Goal: Transaction & Acquisition: Purchase product/service

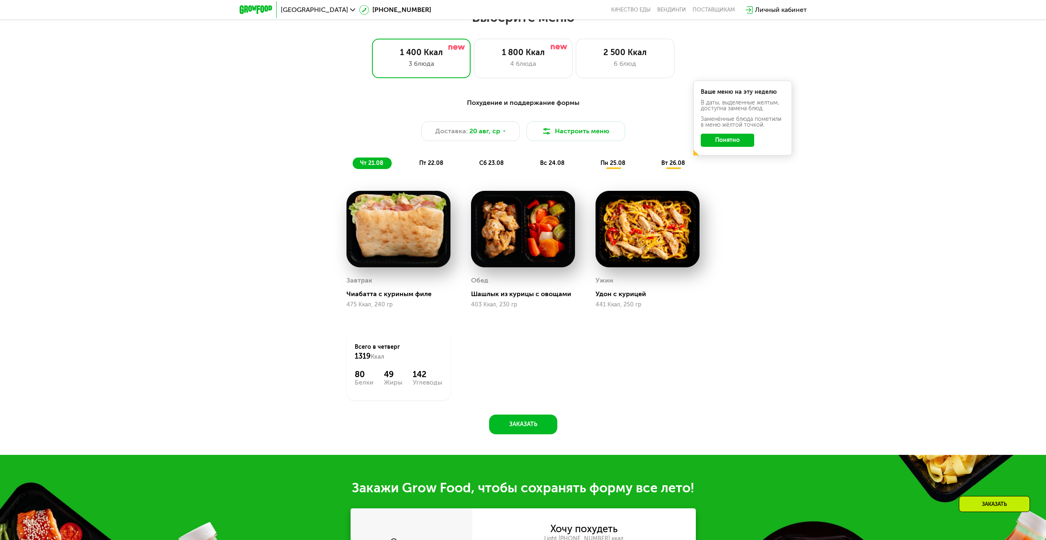
scroll to position [534, 0]
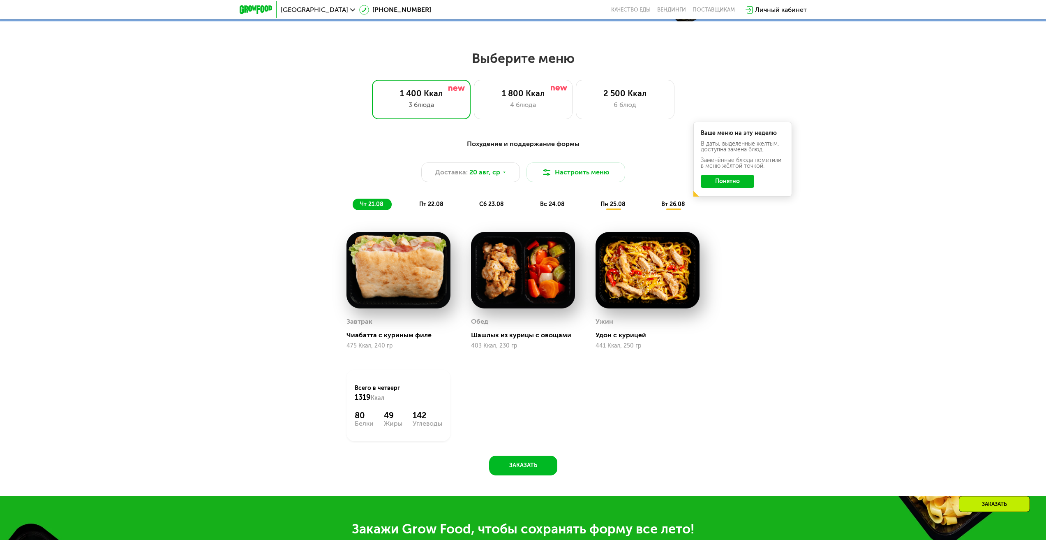
click at [426, 207] on span "пт 22.08" at bounding box center [431, 204] width 24 height 7
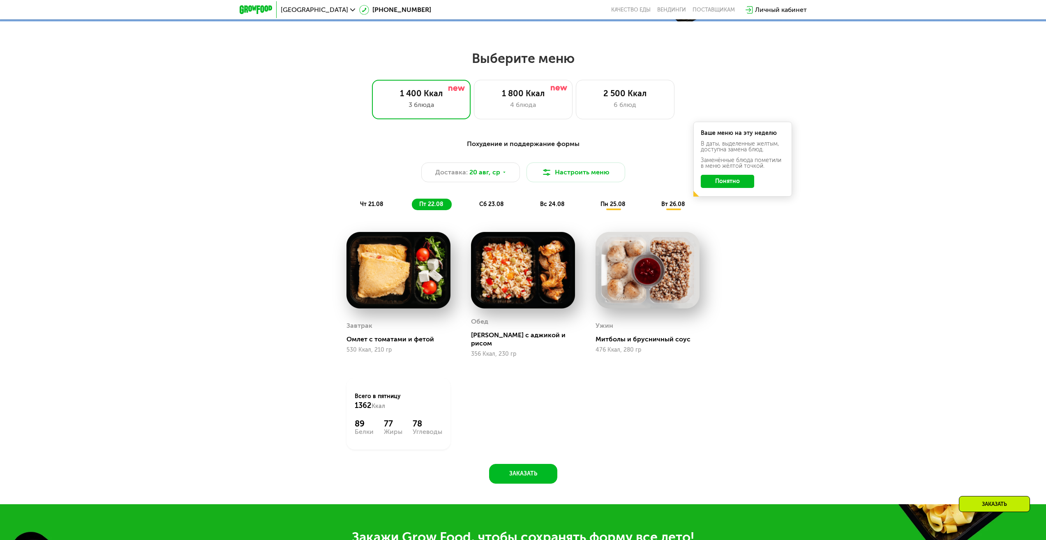
click at [492, 208] on span "сб 23.08" at bounding box center [491, 204] width 25 height 7
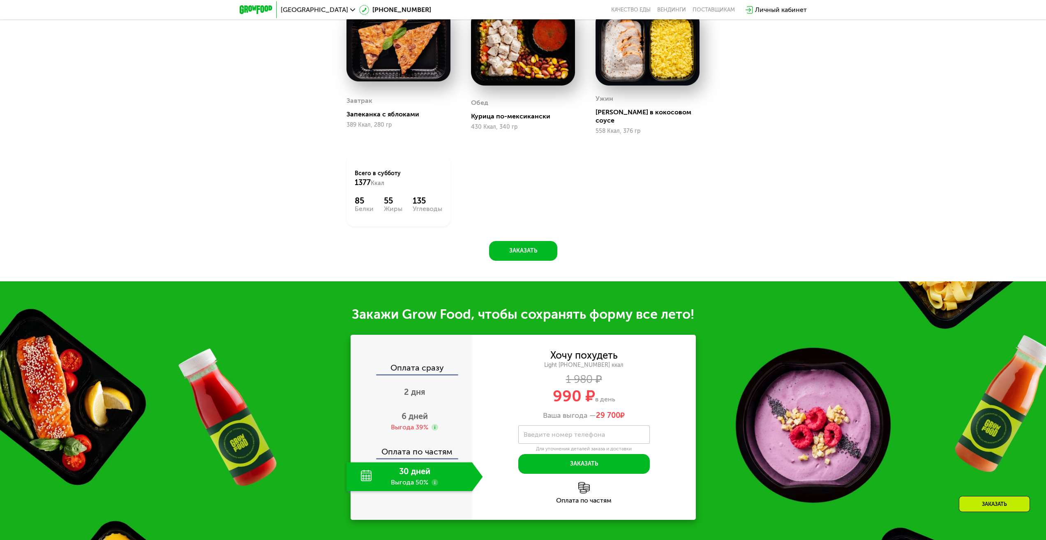
scroll to position [863, 0]
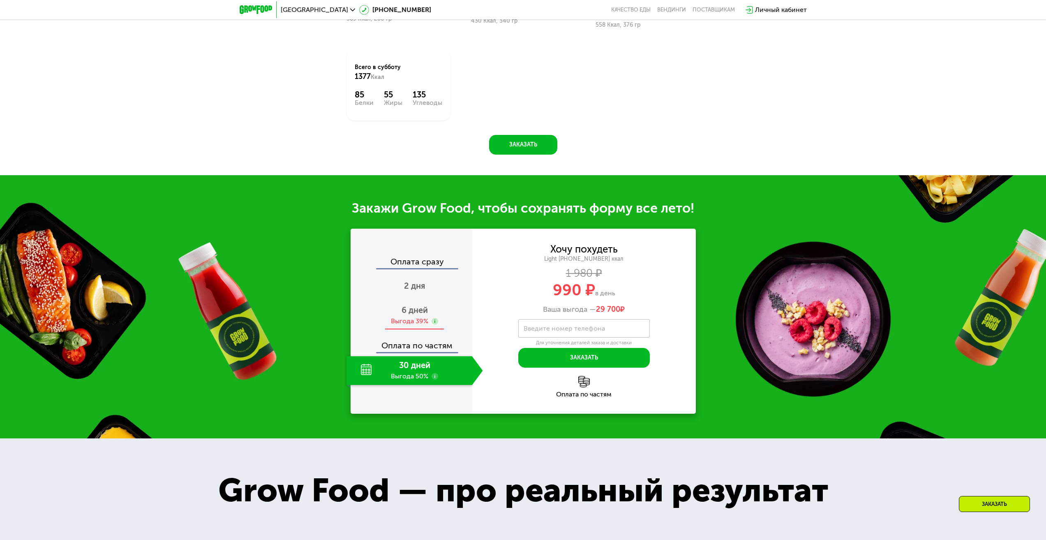
click at [407, 309] on span "6 дней" at bounding box center [415, 310] width 26 height 10
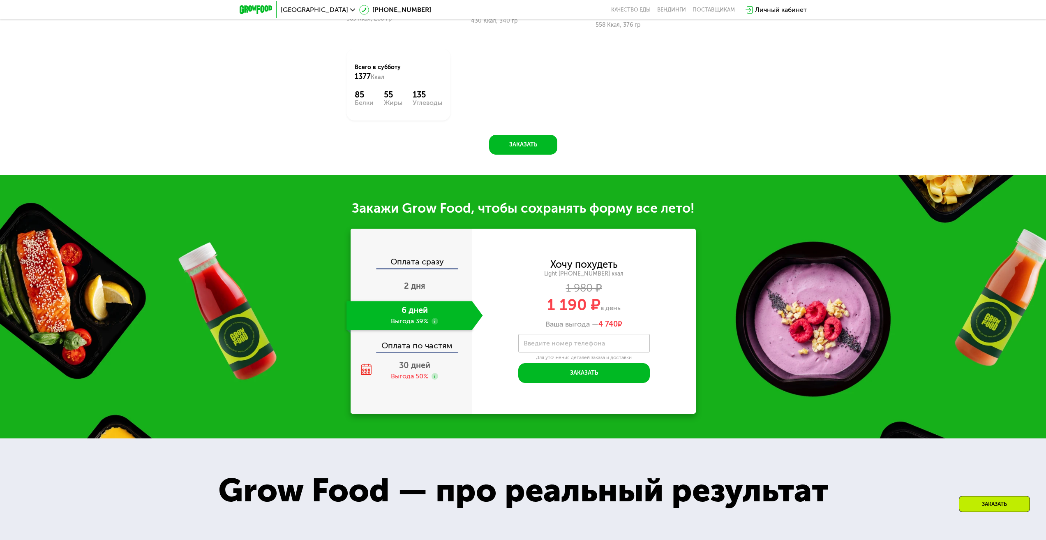
click at [537, 341] on label "Введите номер телефона" at bounding box center [564, 343] width 81 height 5
click at [537, 338] on input "Введите номер телефона" at bounding box center [584, 343] width 132 height 18
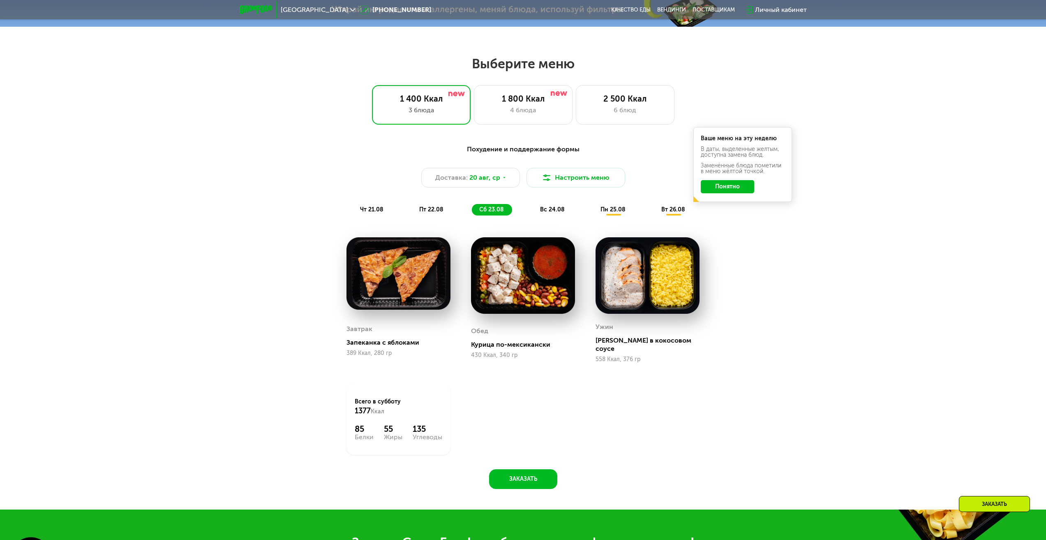
scroll to position [534, 0]
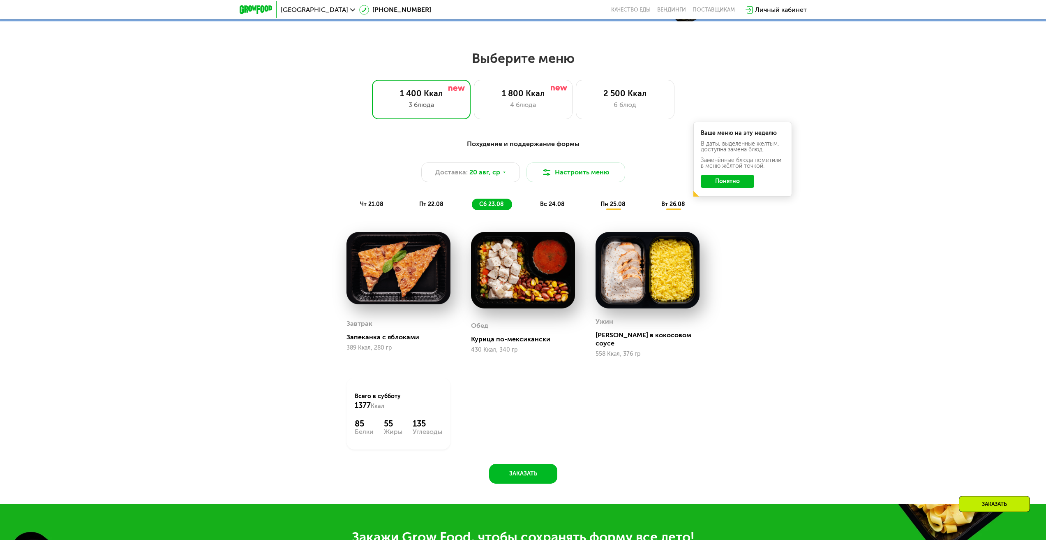
click at [472, 201] on div "пт 22.08" at bounding box center [492, 205] width 40 height 12
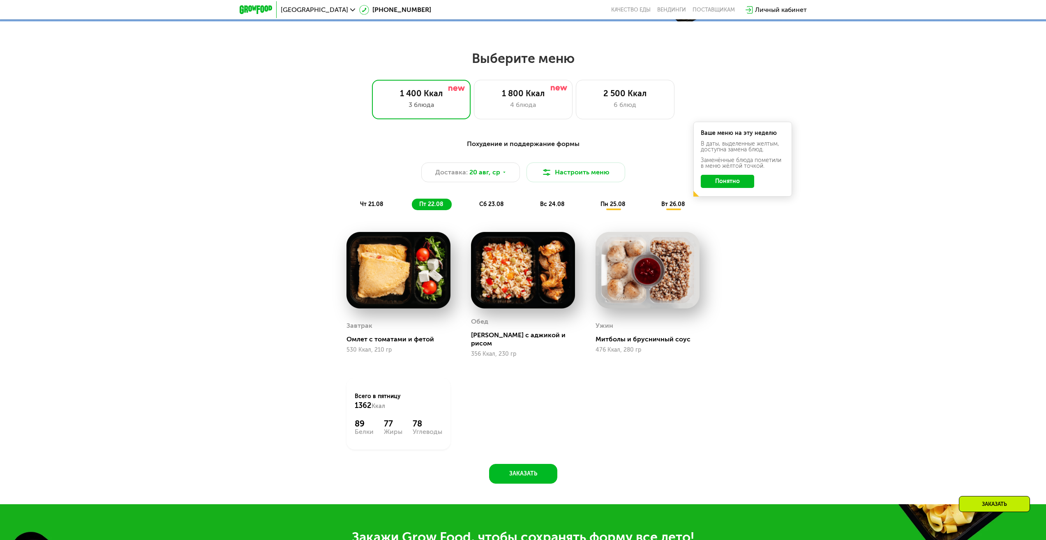
click at [552, 206] on span "вс 24.08" at bounding box center [552, 204] width 25 height 7
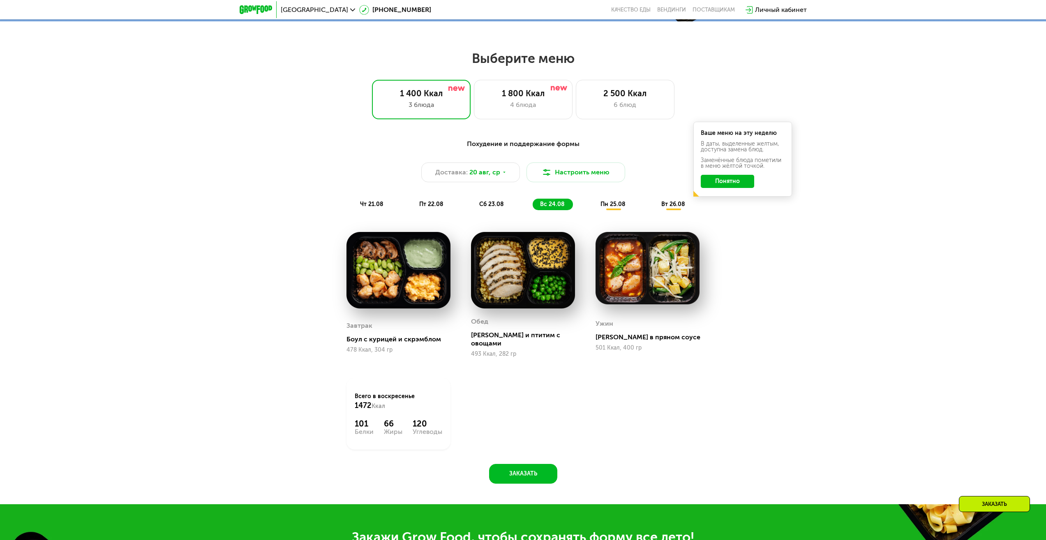
click at [612, 206] on span "пн 25.08" at bounding box center [612, 204] width 25 height 7
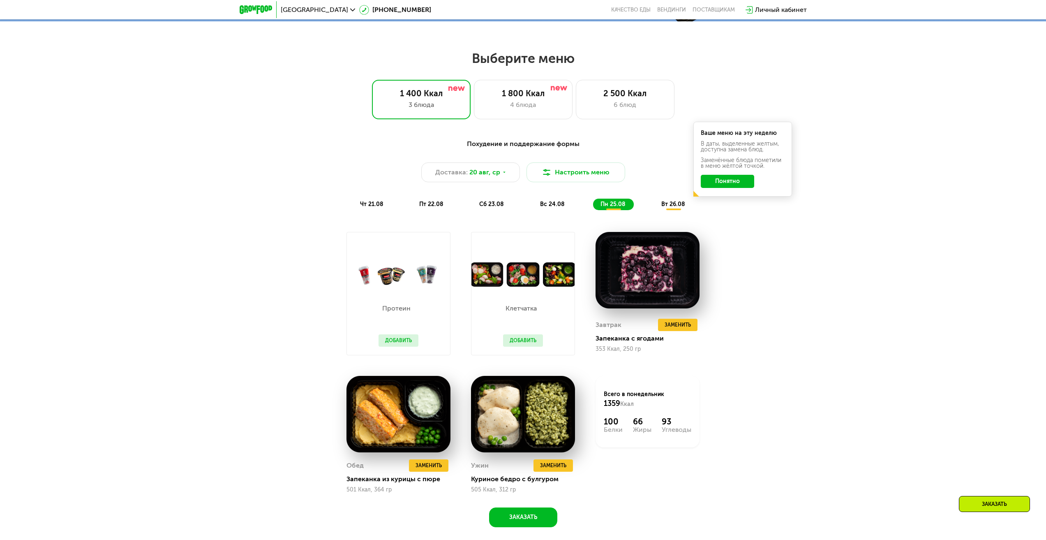
click at [681, 203] on span "вт 26.08" at bounding box center [673, 204] width 24 height 7
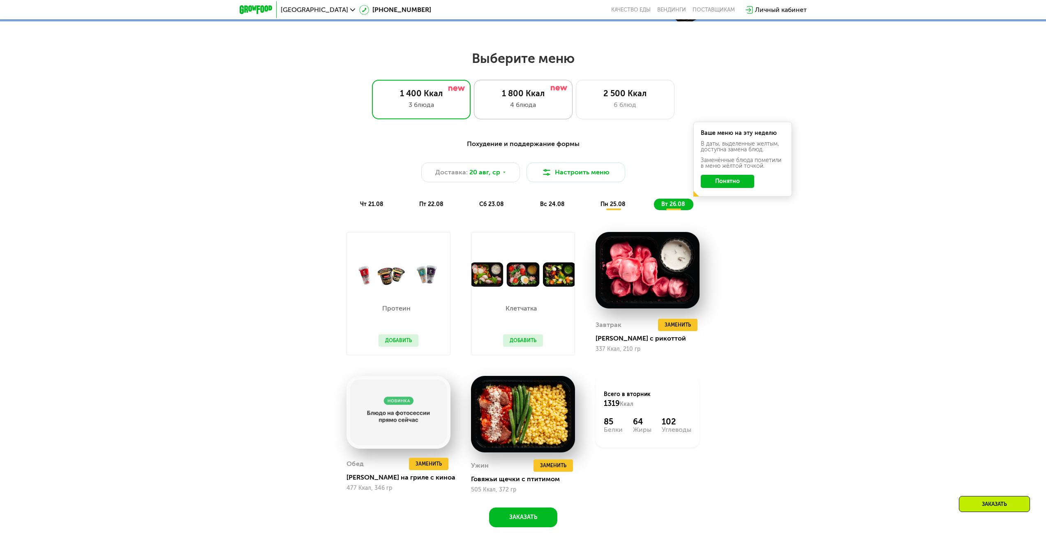
click at [518, 97] on div "1 800 Ккал" at bounding box center [523, 93] width 81 height 10
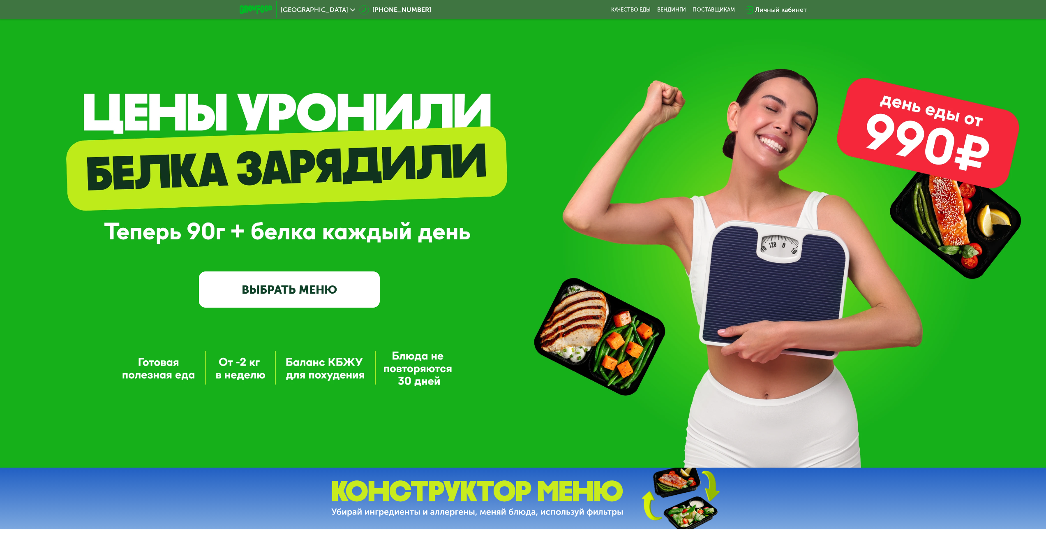
scroll to position [0, 0]
